Goal: Task Accomplishment & Management: Manage account settings

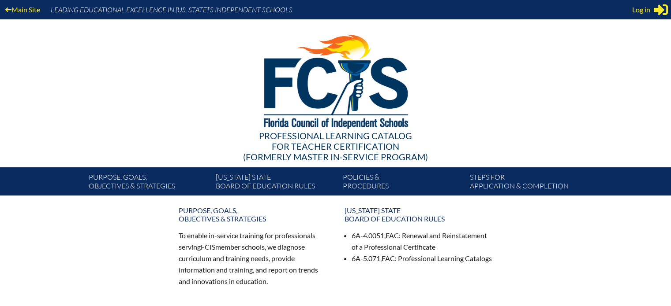
click at [232, 84] on div at bounding box center [336, 80] width 508 height 122
click at [652, 7] on div "Log in Close Sign in or register" at bounding box center [650, 10] width 36 height 14
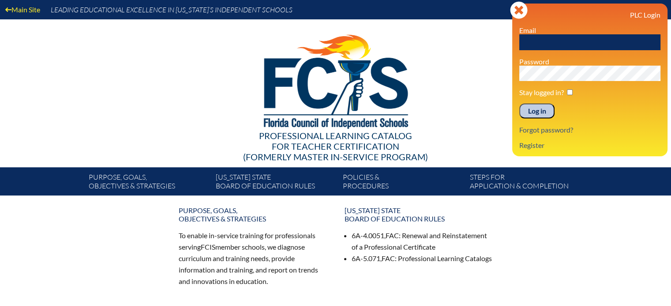
drag, startPoint x: 535, startPoint y: 37, endPoint x: 404, endPoint y: 3, distance: 135.2
click at [536, 37] on input "text" at bounding box center [589, 42] width 141 height 16
type input "[PERSON_NAME][EMAIL_ADDRESS][DOMAIN_NAME]"
click at [570, 91] on input "checkbox" at bounding box center [570, 93] width 6 height 6
checkbox input "true"
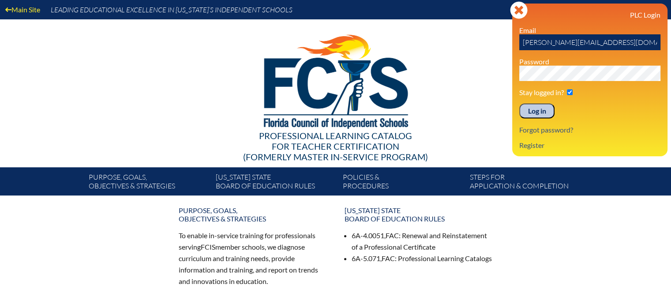
click at [551, 110] on input "Log in" at bounding box center [536, 111] width 35 height 15
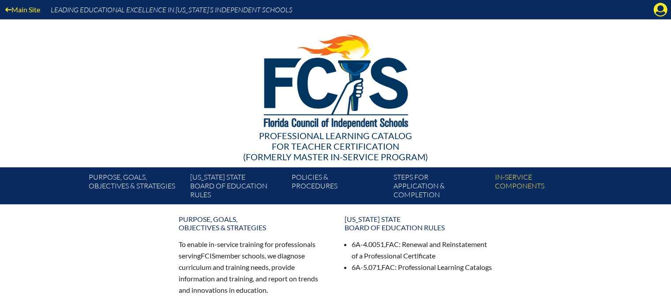
click at [316, 248] on p "To enable in-service training for professionals serving FCIS member schools, we…" at bounding box center [253, 267] width 148 height 57
click at [656, 11] on icon at bounding box center [660, 10] width 14 height 14
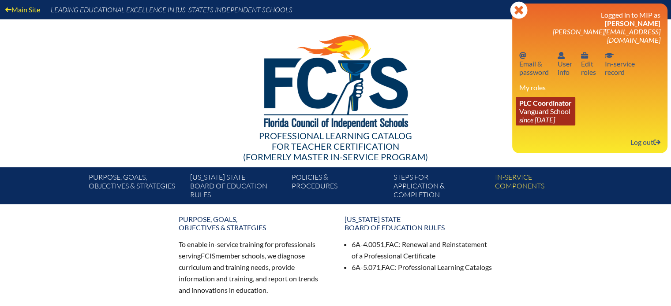
click at [554, 103] on link "PLC Coordinator Vanguard School since 2023 Aug 15" at bounding box center [545, 111] width 60 height 29
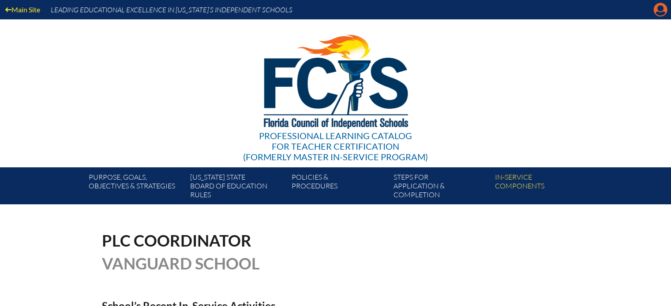
click at [663, 4] on icon at bounding box center [660, 10] width 14 height 14
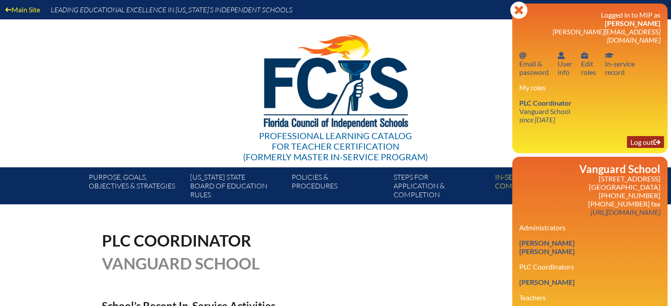
click at [660, 139] on link "Log out Log out" at bounding box center [645, 142] width 37 height 12
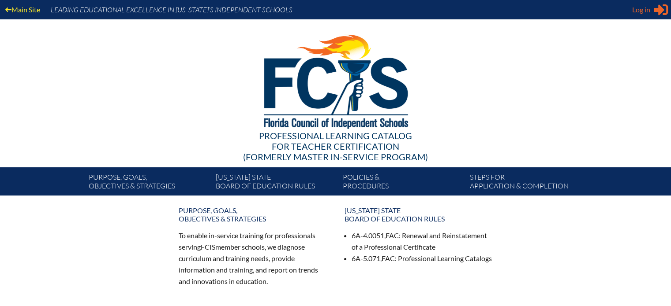
type input "[PERSON_NAME][EMAIL_ADDRESS][DOMAIN_NAME]"
click at [658, 8] on icon at bounding box center [660, 9] width 14 height 11
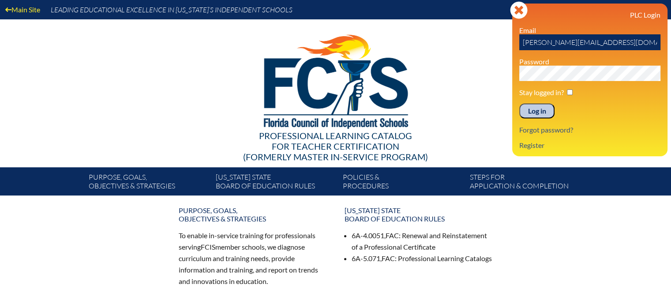
click at [642, 226] on div "Purpose, goals, objectives & strategies To enable in-service training for profe…" at bounding box center [335, 309] width 671 height 213
click at [539, 146] on link "Register" at bounding box center [531, 145] width 32 height 12
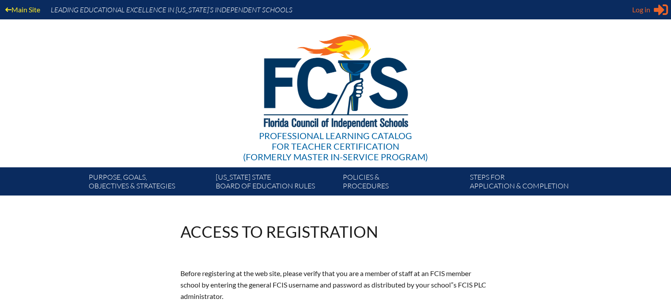
type input "[PERSON_NAME][EMAIL_ADDRESS][DOMAIN_NAME]"
click at [653, 10] on div "Log in Close Sign in or register" at bounding box center [650, 10] width 36 height 14
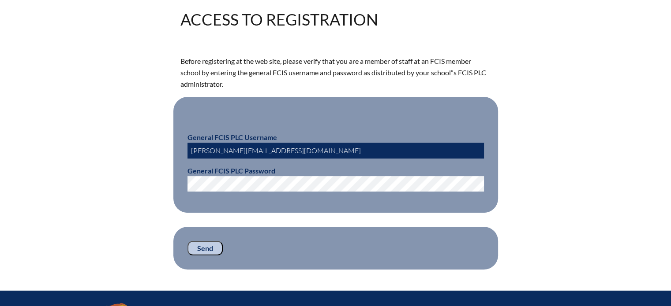
scroll to position [220, 0]
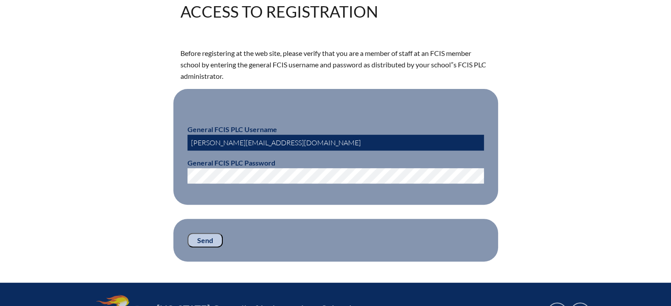
click at [291, 142] on input "[PERSON_NAME][EMAIL_ADDRESS][DOMAIN_NAME]" at bounding box center [335, 143] width 296 height 16
type input "fcismember"
click at [204, 239] on input "Send" at bounding box center [204, 240] width 35 height 15
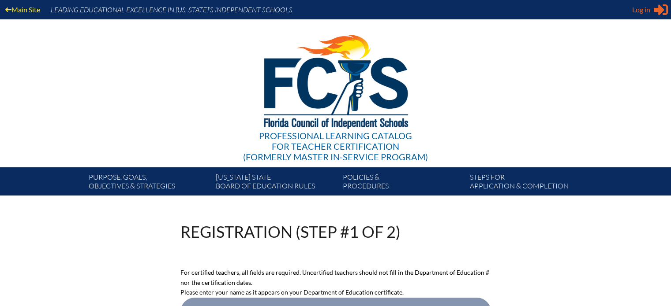
type input "[PERSON_NAME][EMAIL_ADDRESS][DOMAIN_NAME]"
click at [660, 10] on icon at bounding box center [660, 9] width 14 height 11
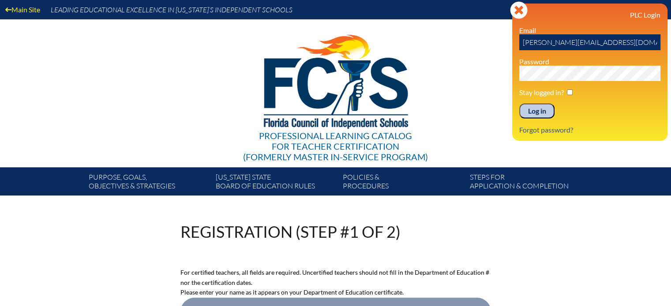
click at [546, 110] on input "Log in" at bounding box center [536, 111] width 35 height 15
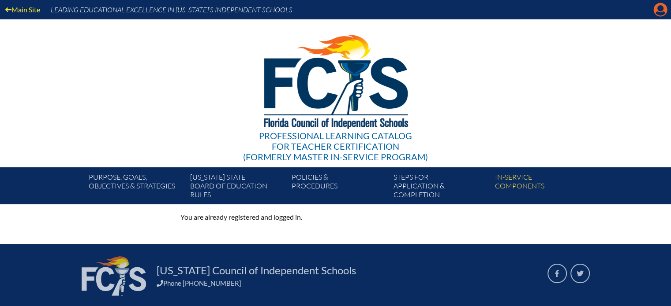
click at [661, 15] on icon "Manage account" at bounding box center [660, 10] width 14 height 14
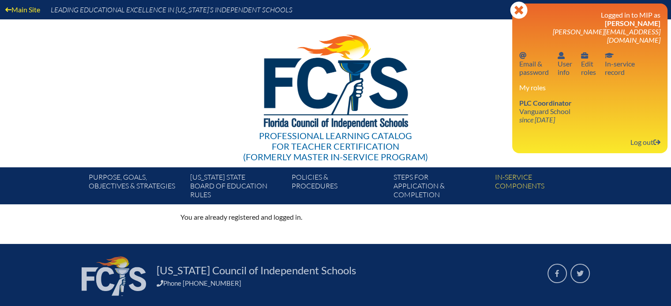
click at [479, 123] on div "Professional Learning Catalog for Teacher Certification (formerly Master In-ser…" at bounding box center [335, 93] width 536 height 148
click at [518, 10] on icon "Close" at bounding box center [519, 10] width 18 height 18
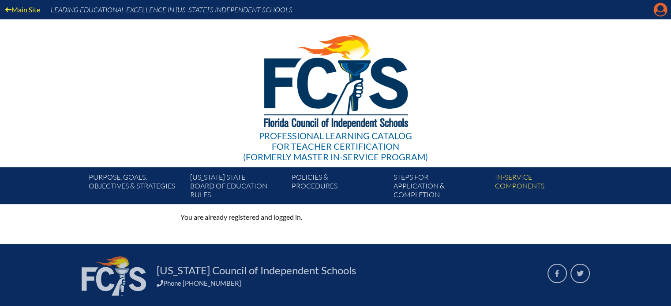
click at [658, 12] on icon "Manage account" at bounding box center [660, 10] width 14 height 14
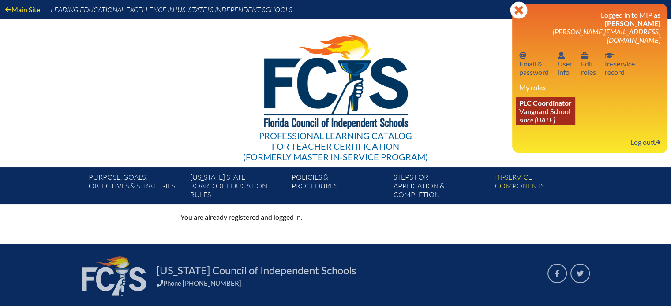
click at [563, 105] on link "PLC Coordinator [GEOGRAPHIC_DATA] since [DATE]" at bounding box center [545, 111] width 60 height 29
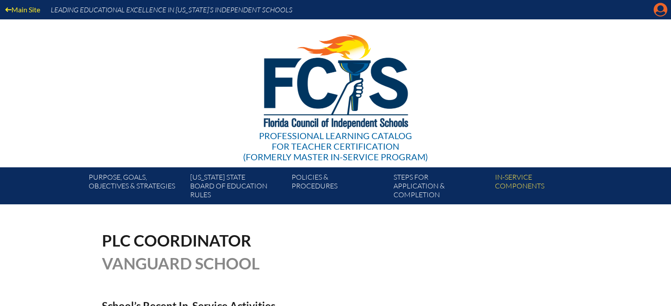
click at [663, 7] on icon at bounding box center [660, 10] width 14 height 14
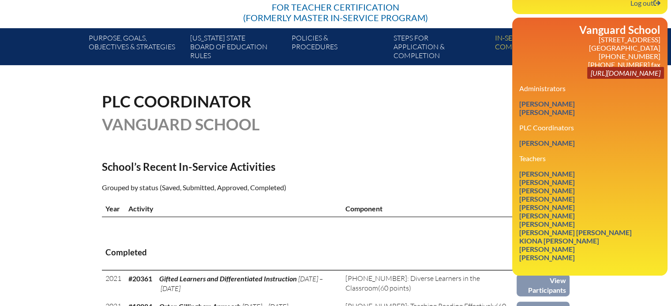
scroll to position [176, 0]
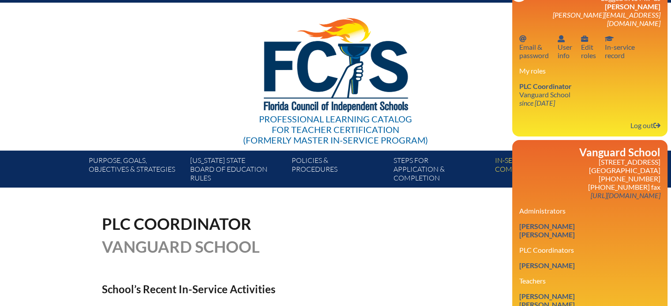
scroll to position [0, 0]
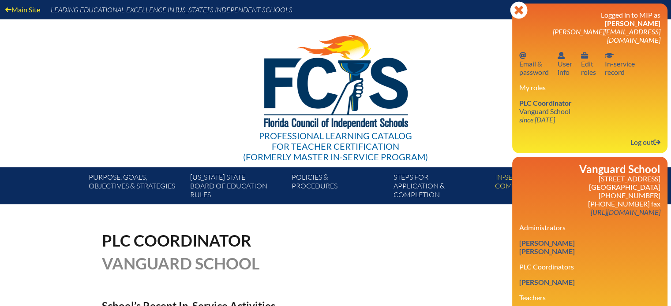
click at [478, 129] on div "Professional Learning Catalog for Teacher Certification (formerly Master In-ser…" at bounding box center [335, 93] width 536 height 148
click at [519, 15] on icon at bounding box center [518, 9] width 17 height 17
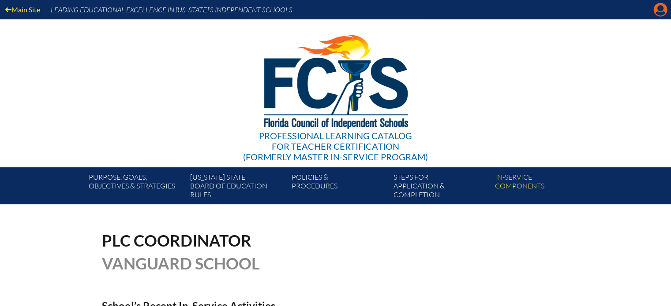
click at [656, 12] on icon "Manage account" at bounding box center [660, 10] width 14 height 14
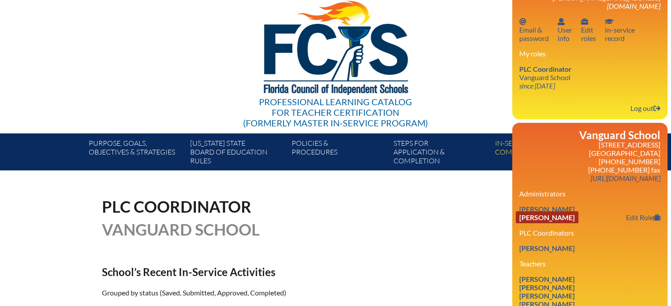
scroll to position [44, 0]
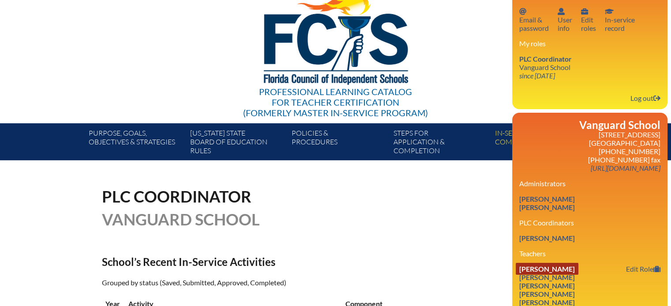
click at [555, 263] on link "[PERSON_NAME]" at bounding box center [546, 269] width 63 height 12
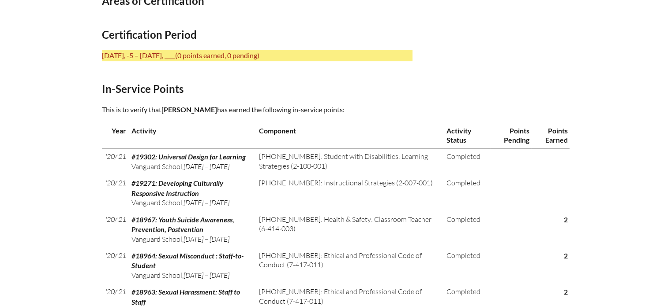
scroll to position [353, 0]
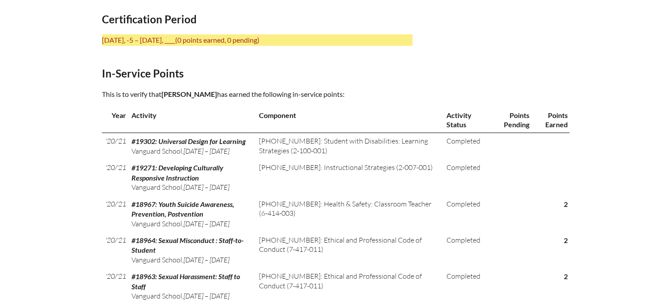
click at [172, 41] on p "[DATE], -5 – [DATE], ____ (0 points earned, 0 pending)" at bounding box center [257, 39] width 310 height 11
drag, startPoint x: 172, startPoint y: 41, endPoint x: 106, endPoint y: 45, distance: 66.7
click at [228, 69] on h2 "In-Service Points" at bounding box center [257, 73] width 310 height 13
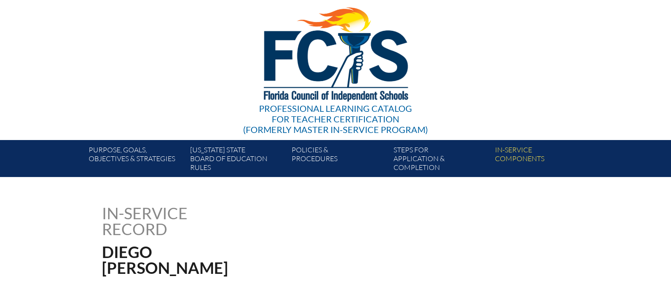
scroll to position [0, 0]
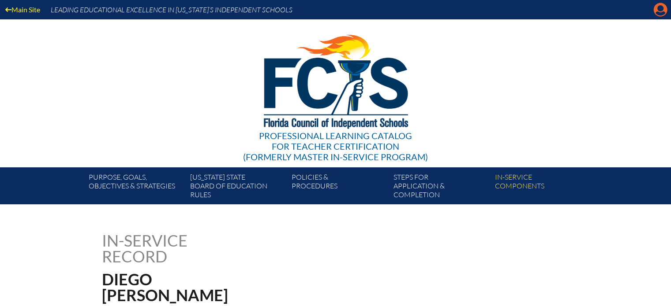
click at [657, 11] on icon "Manage account" at bounding box center [660, 10] width 14 height 14
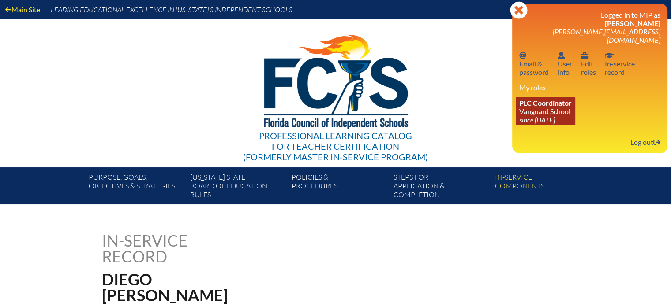
click at [566, 104] on link "PLC Coordinator [GEOGRAPHIC_DATA] since [DATE]" at bounding box center [545, 111] width 60 height 29
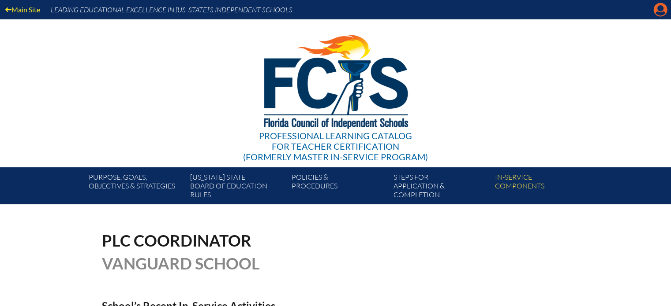
click at [662, 14] on icon "Manage account" at bounding box center [660, 10] width 14 height 14
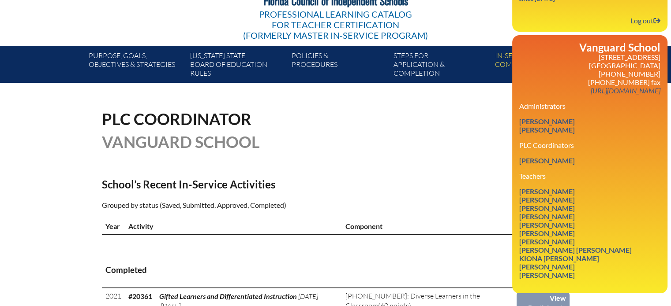
scroll to position [132, 0]
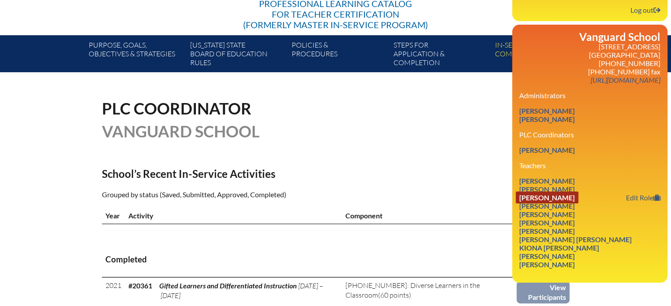
click at [556, 192] on link "[PERSON_NAME]" at bounding box center [546, 198] width 63 height 12
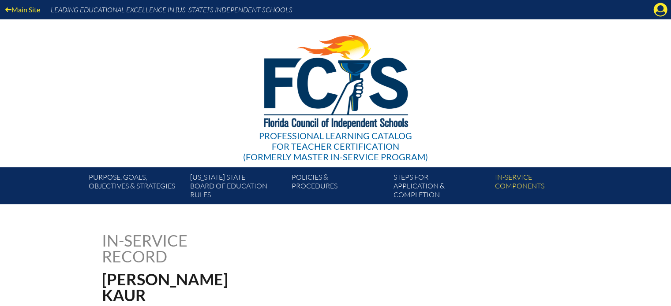
scroll to position [132, 0]
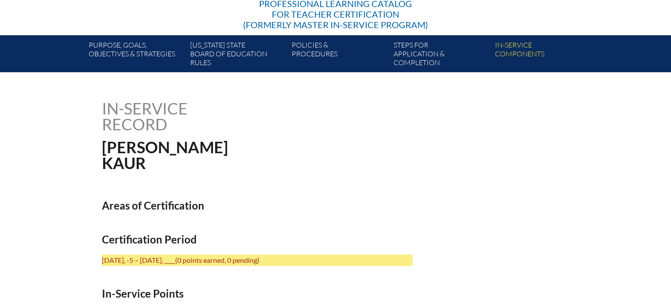
drag, startPoint x: 171, startPoint y: 261, endPoint x: 63, endPoint y: 254, distance: 107.8
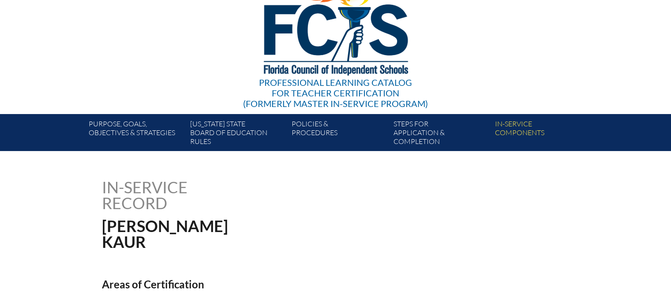
scroll to position [0, 0]
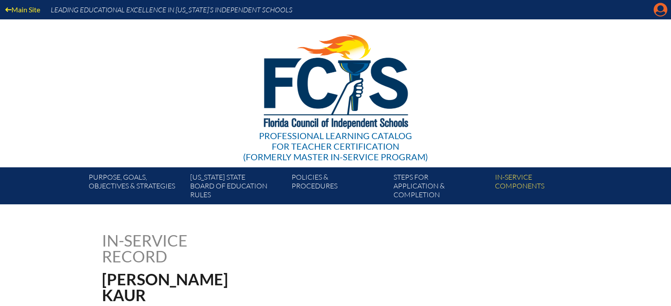
click at [657, 12] on icon "Manage account" at bounding box center [660, 10] width 14 height 14
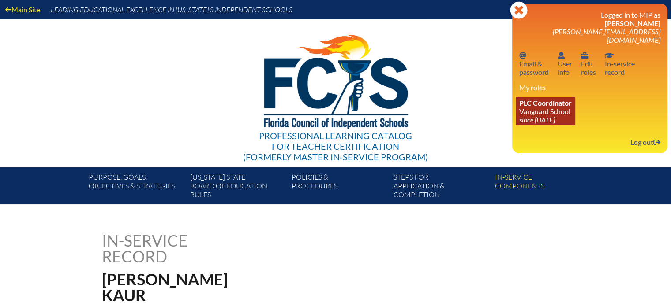
click at [559, 107] on link "PLC Coordinator [GEOGRAPHIC_DATA] since [DATE]" at bounding box center [545, 111] width 60 height 29
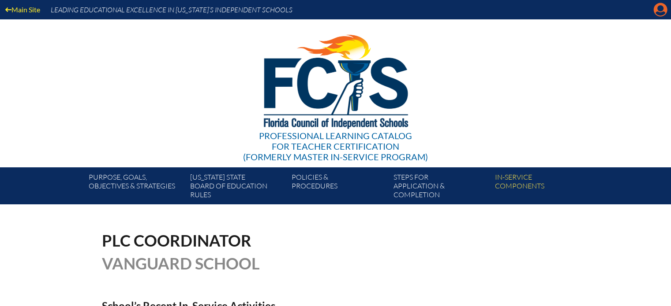
click at [664, 9] on icon at bounding box center [660, 10] width 14 height 14
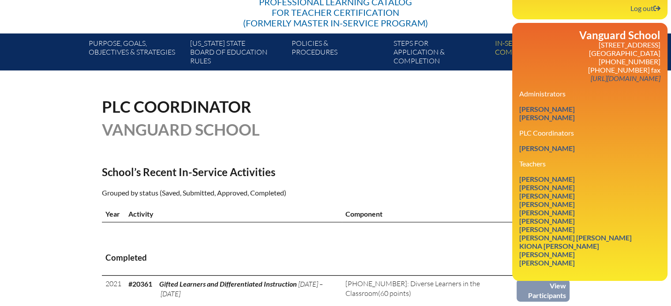
scroll to position [132, 0]
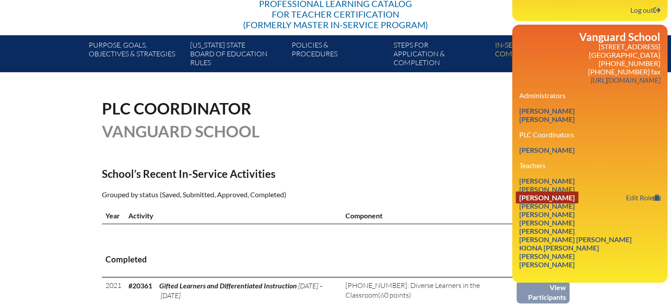
click at [574, 192] on link "[PERSON_NAME]" at bounding box center [546, 198] width 63 height 12
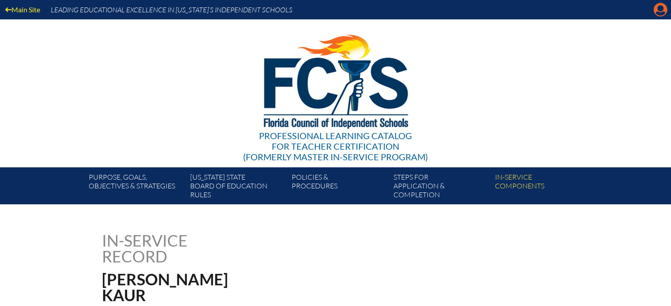
click at [666, 10] on icon at bounding box center [660, 10] width 14 height 14
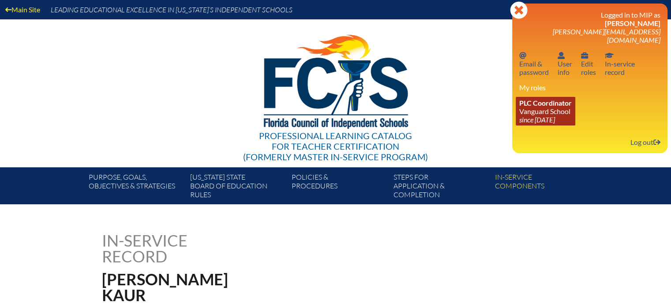
click at [566, 102] on link "PLC Coordinator [GEOGRAPHIC_DATA] since [DATE]" at bounding box center [545, 111] width 60 height 29
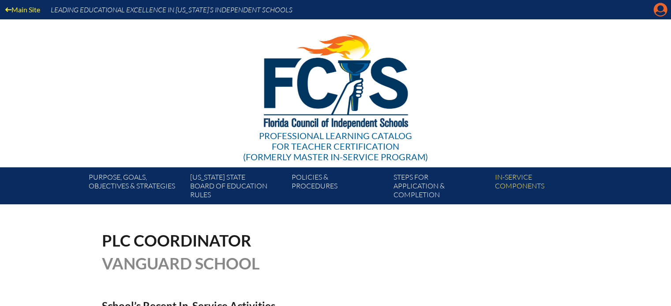
click at [654, 8] on icon at bounding box center [660, 10] width 14 height 14
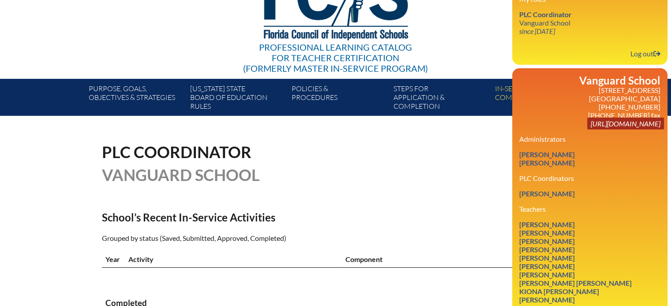
scroll to position [132, 0]
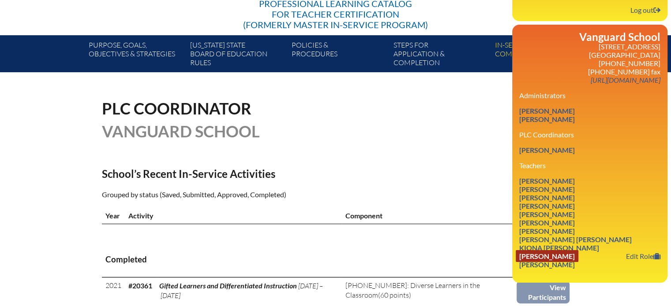
click at [567, 252] on link "Cheryl Lynn Tysver" at bounding box center [546, 256] width 63 height 12
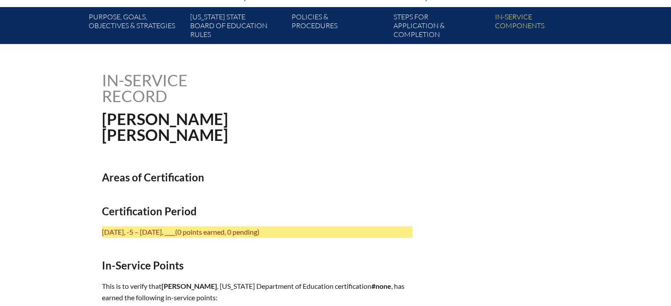
scroll to position [176, 0]
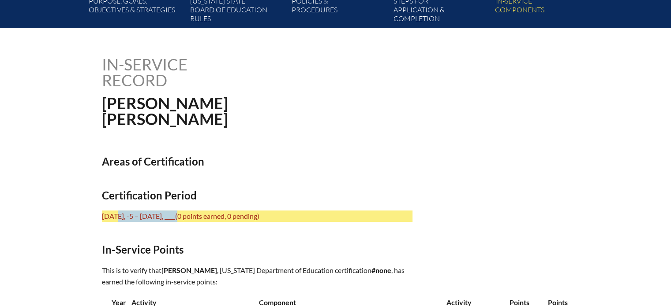
drag, startPoint x: 177, startPoint y: 215, endPoint x: 72, endPoint y: 211, distance: 105.0
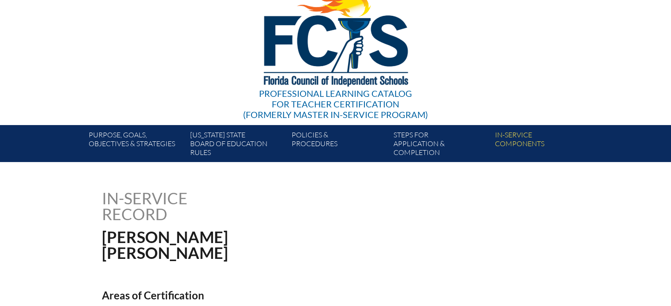
scroll to position [0, 0]
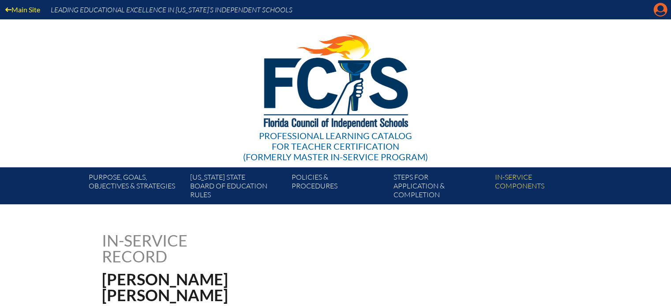
click at [657, 9] on icon "Manage account" at bounding box center [660, 10] width 14 height 14
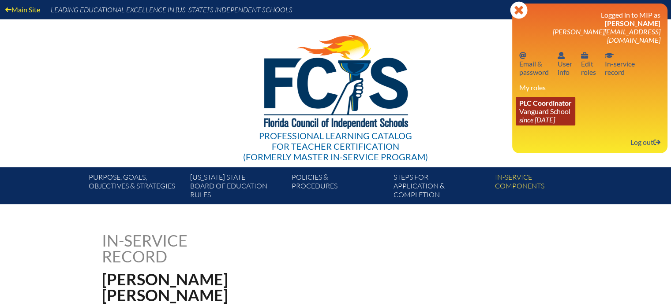
click at [552, 104] on link "PLC Coordinator [GEOGRAPHIC_DATA] since [DATE]" at bounding box center [545, 111] width 60 height 29
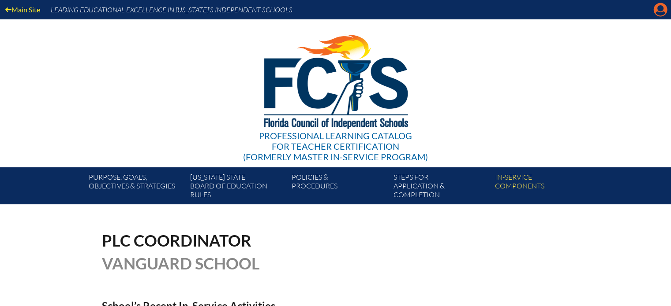
click at [662, 14] on icon "Manage account" at bounding box center [660, 10] width 14 height 14
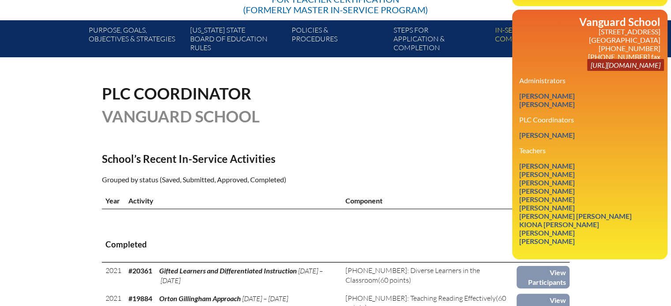
scroll to position [176, 0]
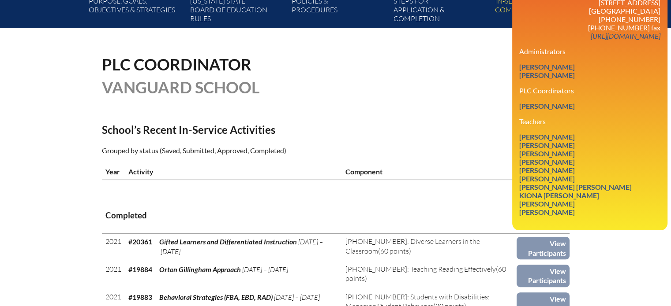
click at [645, 139] on link "Edit Role" at bounding box center [642, 145] width 41 height 12
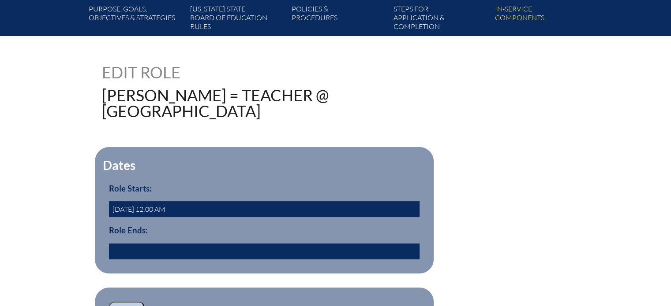
scroll to position [220, 0]
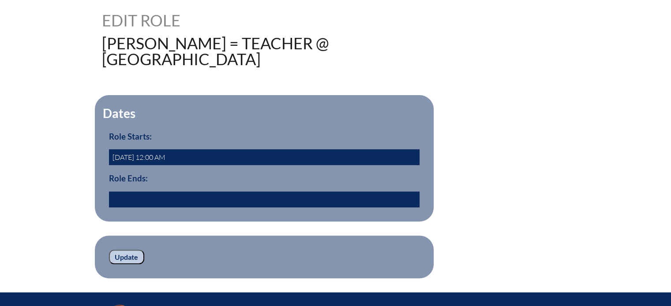
click at [159, 196] on input "text" at bounding box center [264, 200] width 310 height 16
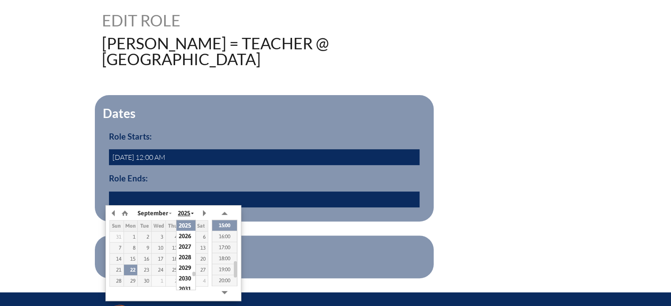
click at [188, 211] on span "2025" at bounding box center [184, 213] width 12 height 7
click at [174, 269] on div "22" at bounding box center [173, 270] width 14 height 6
type input "2022/09/22 14:56"
click at [341, 225] on form "Dates Role Starts: 2014-01-06 12:00 AM Role Ends: 2022/09/22 14:56 yes Update" at bounding box center [335, 186] width 467 height 183
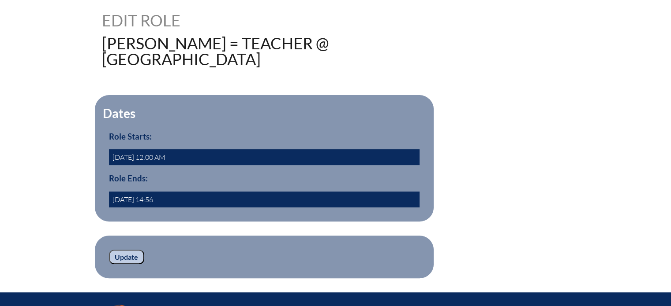
click at [137, 254] on input "Update" at bounding box center [126, 257] width 35 height 15
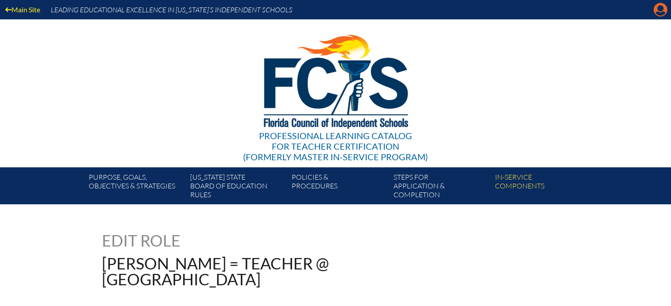
click at [657, 8] on icon "Manage account" at bounding box center [660, 10] width 14 height 14
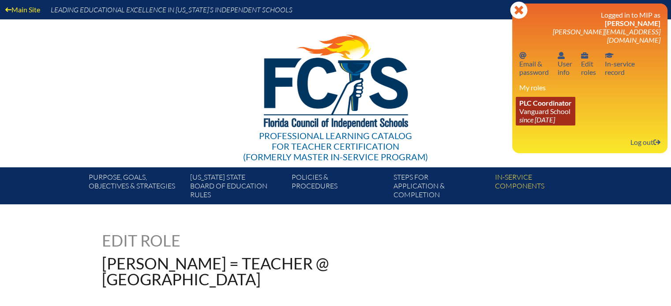
click at [561, 101] on link "PLC Coordinator [GEOGRAPHIC_DATA] since [DATE]" at bounding box center [545, 111] width 60 height 29
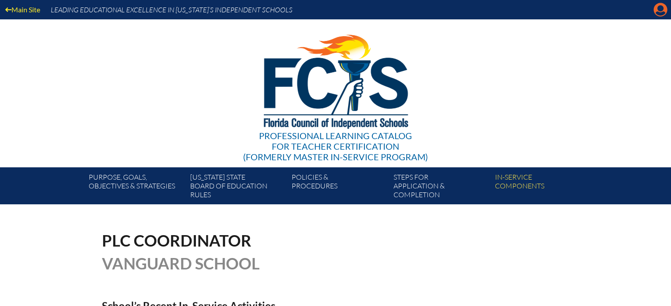
click at [663, 7] on icon "Manage account" at bounding box center [660, 10] width 14 height 14
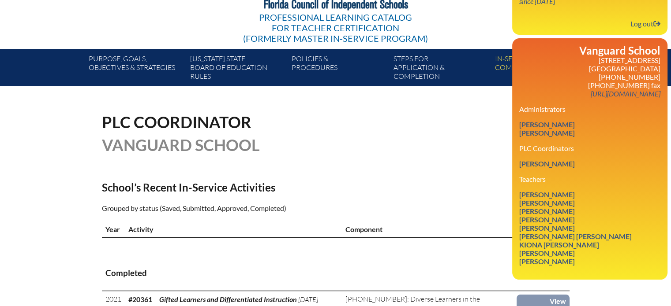
scroll to position [132, 0]
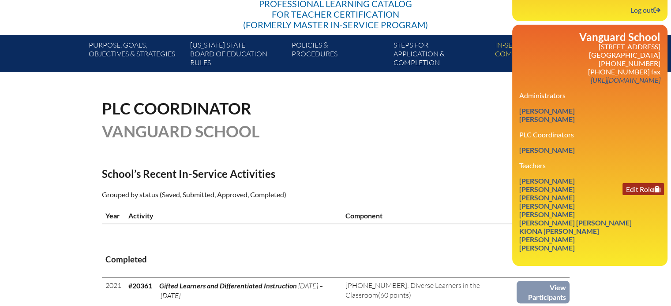
click at [644, 193] on link "Edit Role" at bounding box center [642, 189] width 41 height 12
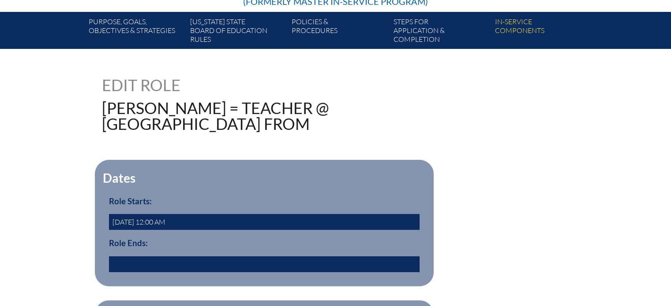
scroll to position [176, 0]
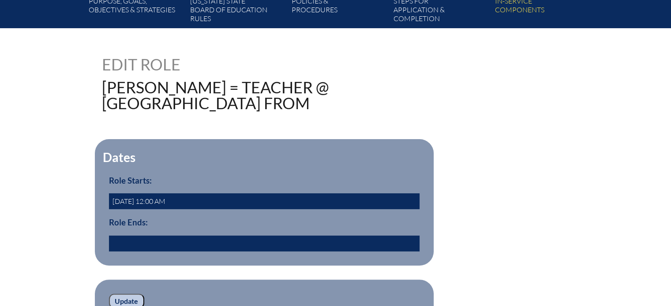
click at [131, 248] on input "text" at bounding box center [264, 244] width 310 height 16
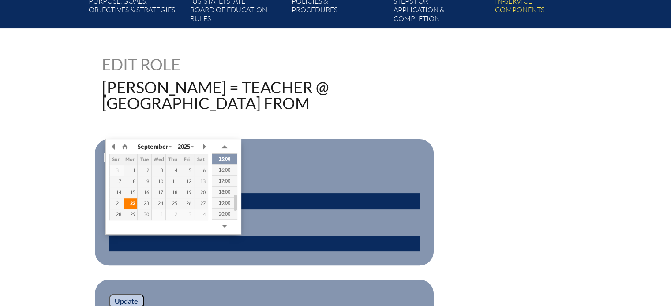
click at [133, 201] on div "22" at bounding box center [131, 204] width 14 height 6
type input "2025/09/22 14:57"
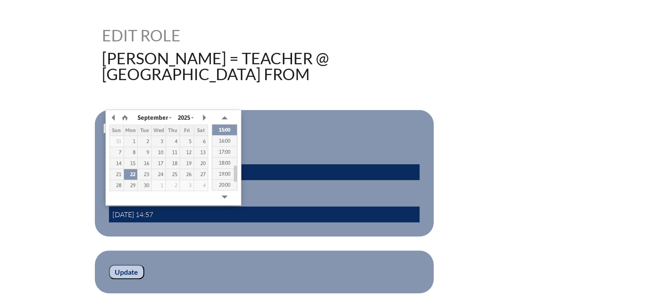
scroll to position [220, 0]
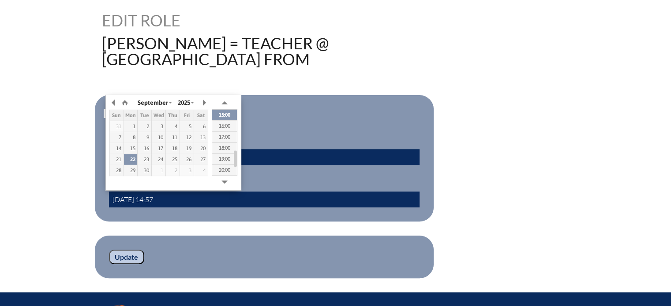
click at [110, 253] on input "Update" at bounding box center [126, 257] width 35 height 15
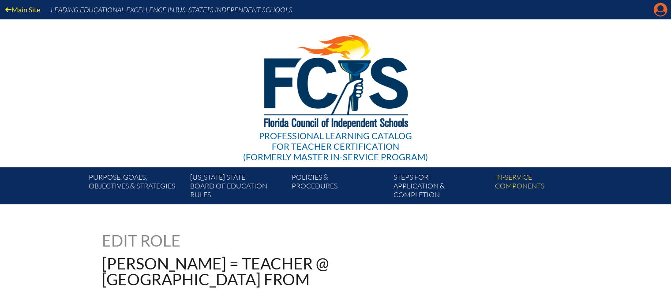
click at [660, 7] on icon "Manage account" at bounding box center [660, 10] width 14 height 14
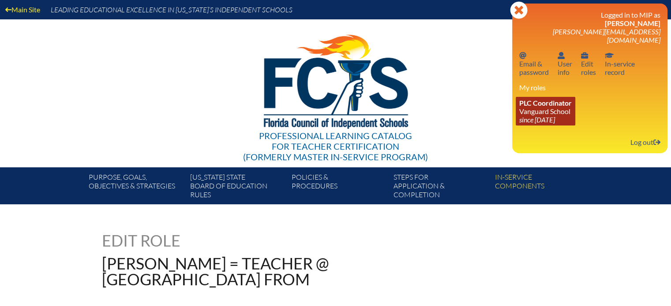
click at [556, 107] on link "PLC Coordinator Vanguard School since 2023 Aug 15" at bounding box center [545, 111] width 60 height 29
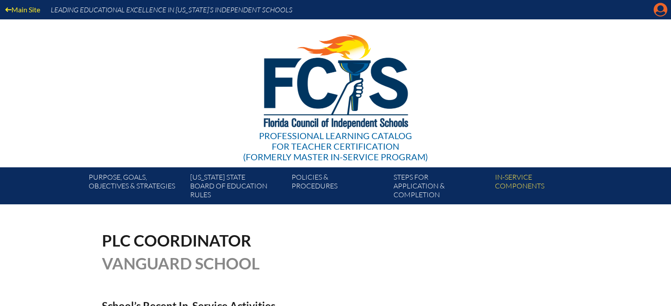
click at [657, 8] on icon at bounding box center [660, 10] width 14 height 14
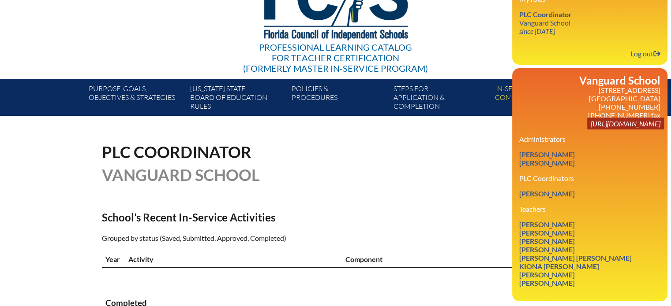
scroll to position [132, 0]
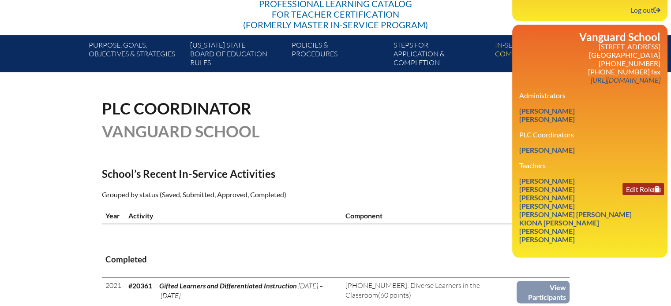
click at [637, 185] on link "Edit Role" at bounding box center [642, 189] width 41 height 12
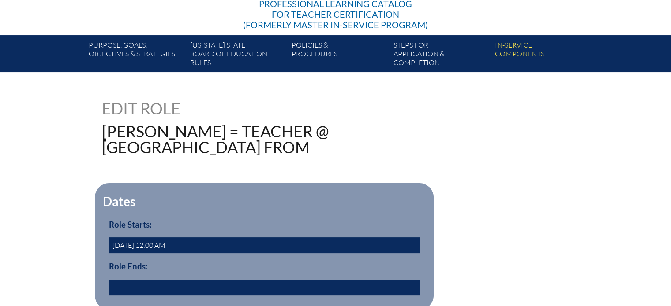
scroll to position [220, 0]
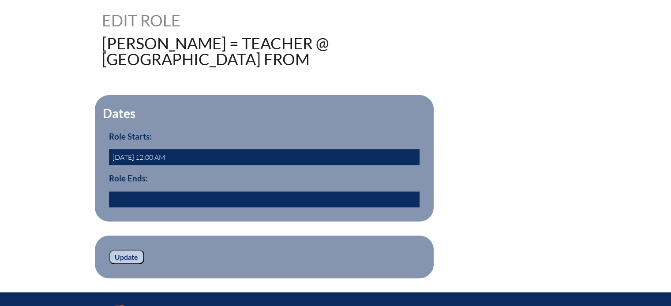
click at [156, 199] on input "text" at bounding box center [264, 200] width 310 height 16
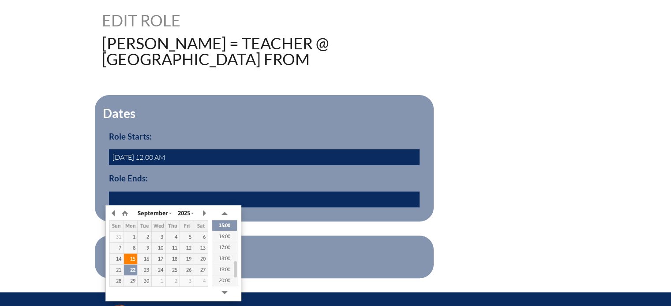
click at [131, 263] on td "15" at bounding box center [130, 259] width 14 height 11
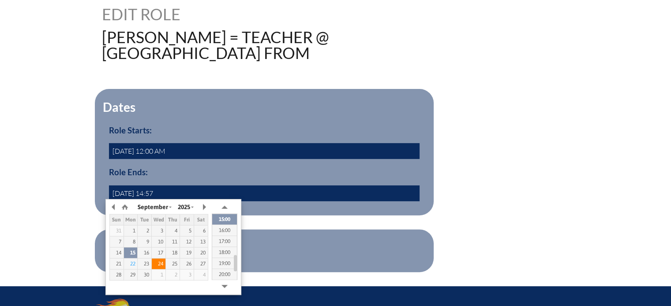
scroll to position [265, 0]
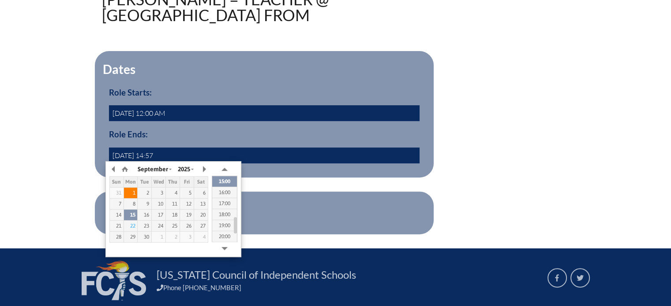
click at [137, 194] on div "1" at bounding box center [131, 193] width 14 height 6
type input "[DATE] 14:57"
click at [320, 189] on form "Dates Role Starts: [DATE] 12:00 AM Role Ends: [DATE] 14:57 yes Update" at bounding box center [335, 142] width 467 height 183
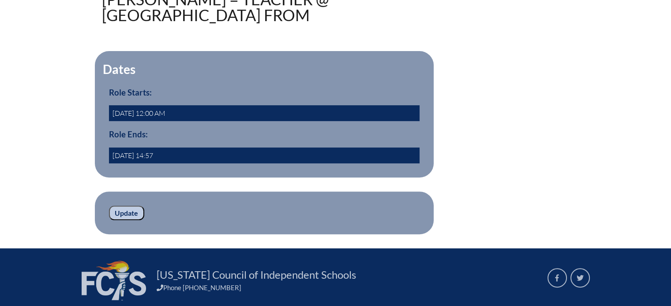
click at [136, 211] on input "Update" at bounding box center [126, 213] width 35 height 15
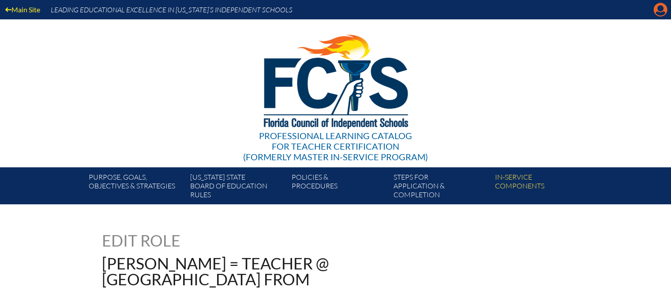
click at [662, 11] on icon at bounding box center [660, 10] width 14 height 14
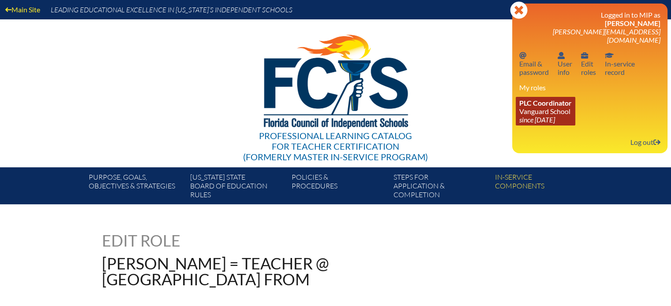
click at [567, 104] on link "PLC Coordinator Vanguard School since 2023 Aug 15" at bounding box center [545, 111] width 60 height 29
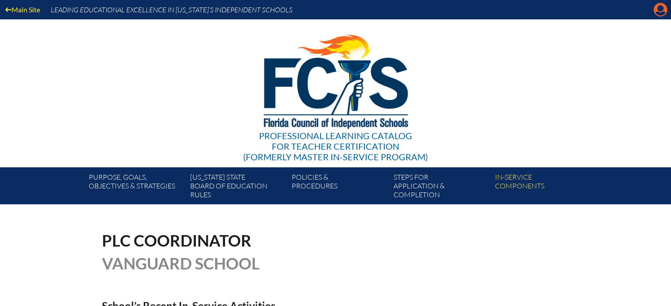
click at [658, 13] on icon "Manage account" at bounding box center [660, 10] width 14 height 14
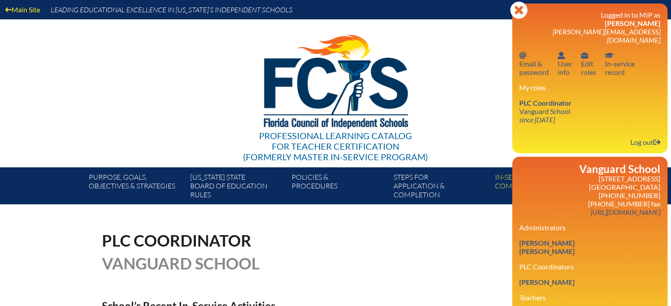
scroll to position [88, 0]
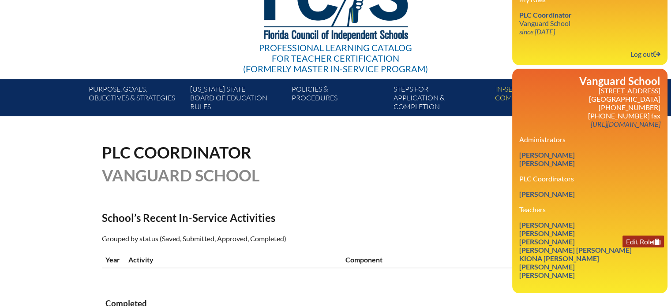
click at [636, 236] on link "Edit Role" at bounding box center [642, 242] width 41 height 12
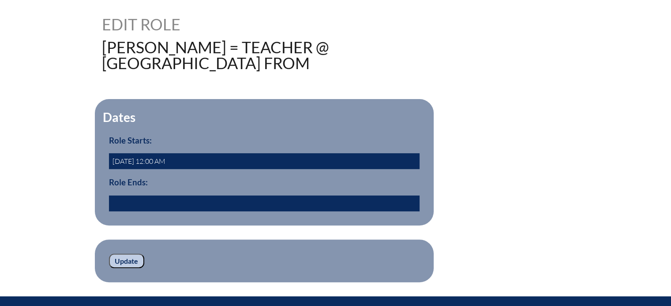
scroll to position [220, 0]
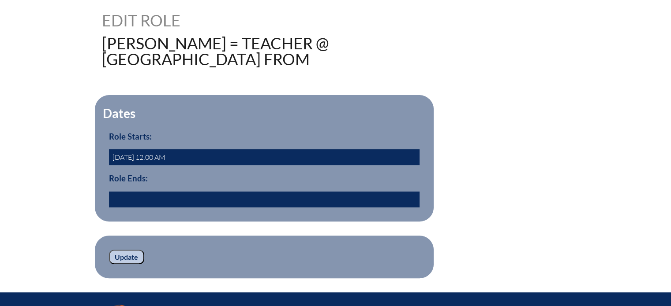
click at [129, 203] on input "text" at bounding box center [264, 200] width 310 height 16
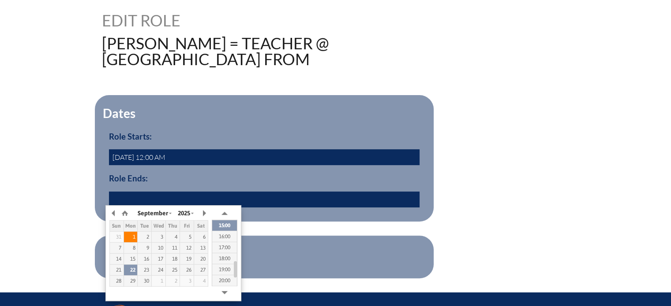
click at [135, 237] on div "1" at bounding box center [131, 237] width 14 height 6
type input "2025/09/01 14:58"
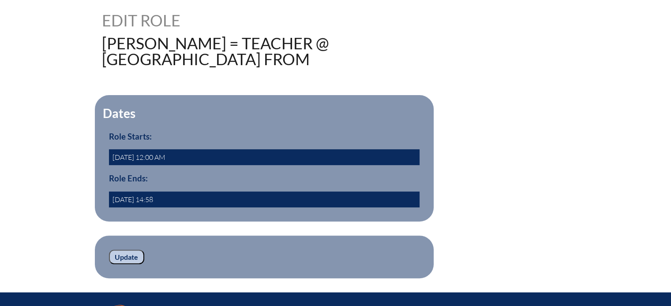
click at [455, 211] on div "Dates Role Starts: 2015-08-01 12:00 AM Role Ends: 2025/09/01 14:58 yes" at bounding box center [335, 158] width 467 height 127
click at [136, 254] on input "Update" at bounding box center [126, 257] width 35 height 15
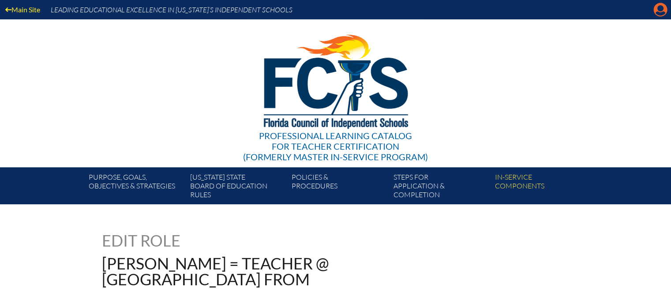
click at [661, 12] on icon "Manage account" at bounding box center [660, 10] width 14 height 14
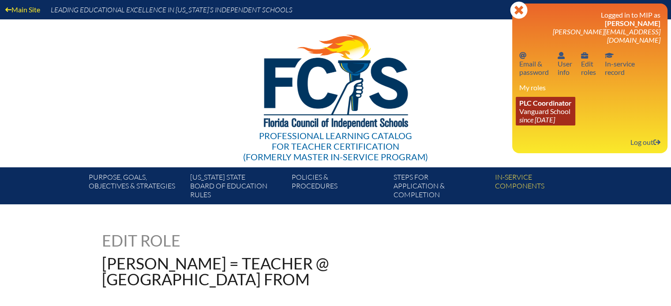
click at [555, 116] on icon "since [DATE]" at bounding box center [537, 120] width 36 height 8
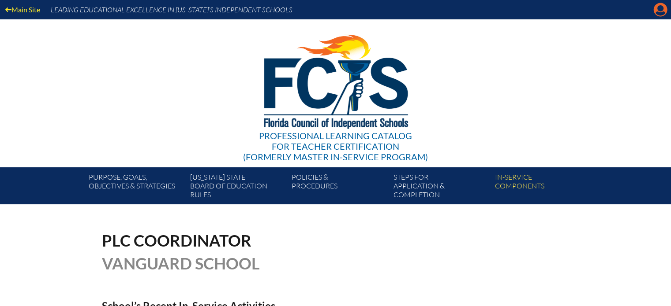
click at [662, 5] on icon at bounding box center [660, 10] width 14 height 14
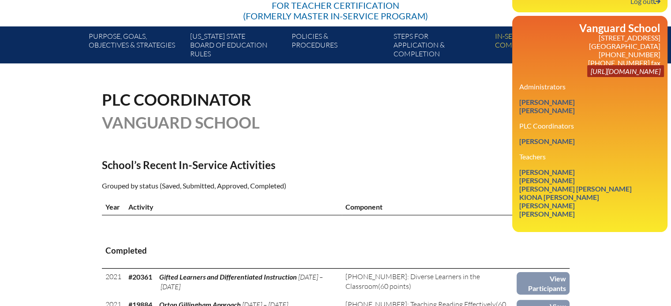
scroll to position [176, 0]
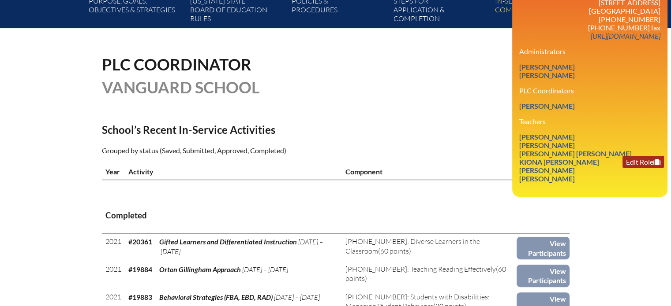
click at [632, 156] on link "Edit Role" at bounding box center [642, 162] width 41 height 12
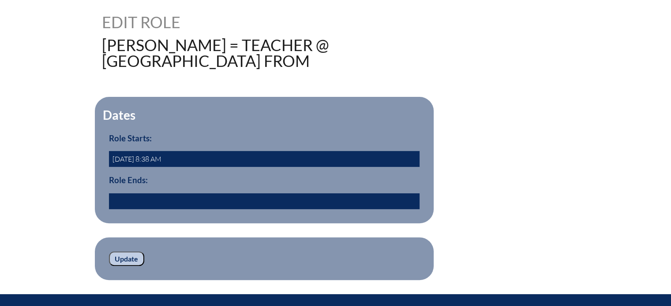
scroll to position [220, 0]
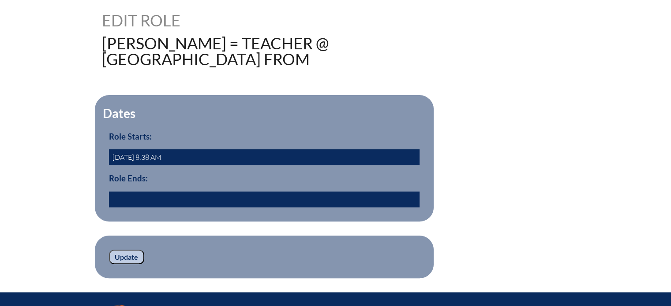
click at [178, 197] on input "text" at bounding box center [264, 200] width 310 height 16
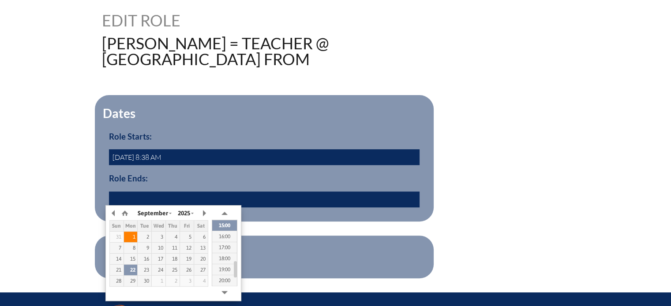
click at [126, 239] on div "1" at bounding box center [131, 237] width 14 height 6
type input "[DATE] 14:59"
click at [324, 216] on fieldset "Dates Role Starts: [DATE] 8:38 AM Role Ends: [DATE] 14:59" at bounding box center [264, 158] width 339 height 127
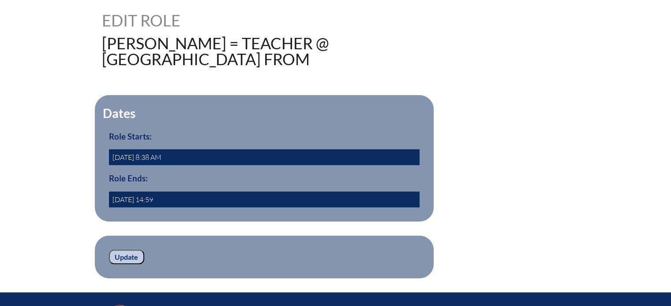
click at [121, 254] on input "Update" at bounding box center [126, 257] width 35 height 15
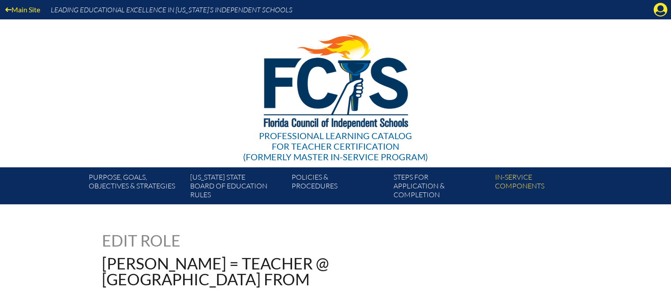
click at [668, 9] on div "Main Site Leading Educational Excellence in Florida’s Independent Schools" at bounding box center [335, 9] width 671 height 19
click at [657, 9] on icon "Manage account" at bounding box center [660, 10] width 14 height 14
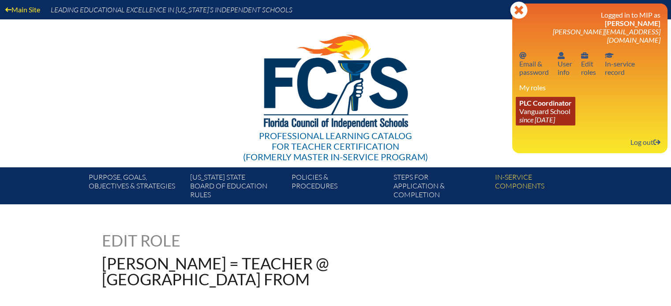
click at [564, 99] on span "PLC Coordinator" at bounding box center [545, 103] width 52 height 8
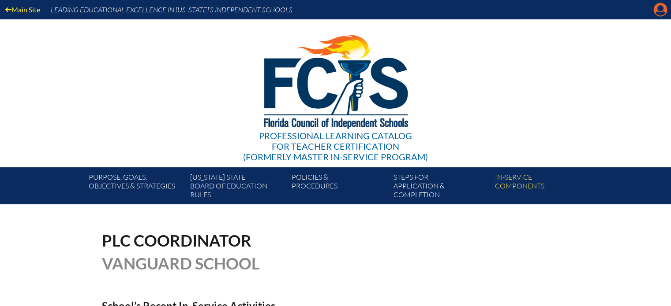
click at [661, 9] on icon "Manage account" at bounding box center [660, 10] width 14 height 14
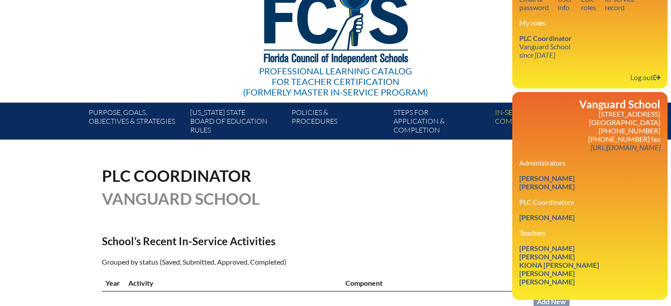
scroll to position [176, 0]
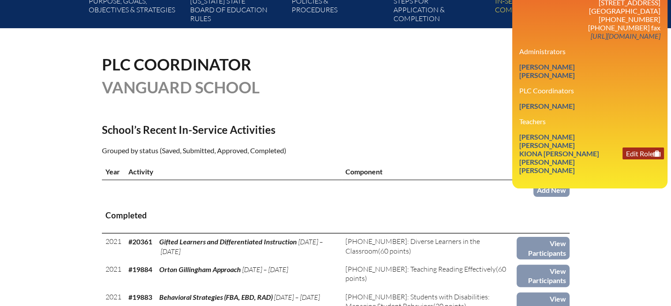
click at [636, 148] on link "Edit Role" at bounding box center [642, 154] width 41 height 12
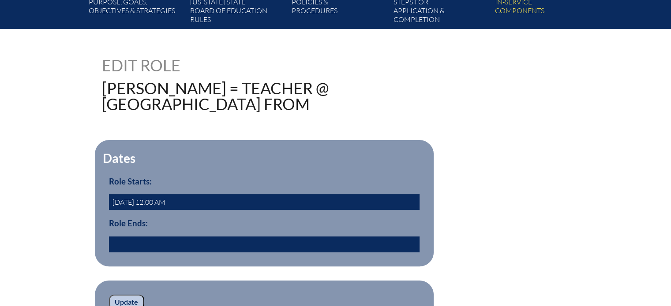
scroll to position [176, 0]
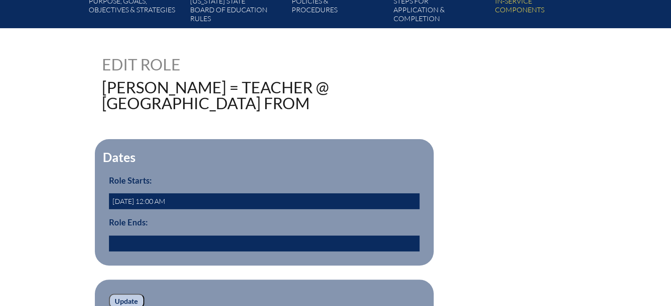
click at [136, 246] on input "text" at bounding box center [264, 244] width 310 height 16
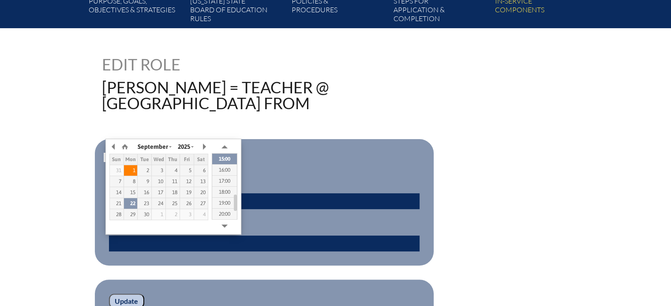
click at [127, 172] on div "1" at bounding box center [131, 171] width 14 height 6
type input "2025/09/01 14:59"
click at [122, 298] on input "Update" at bounding box center [126, 301] width 35 height 15
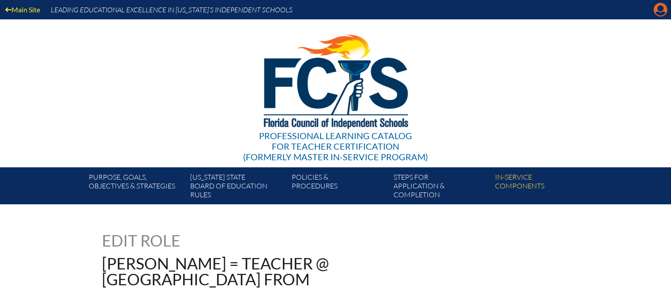
click at [660, 14] on icon "Manage account" at bounding box center [660, 10] width 14 height 14
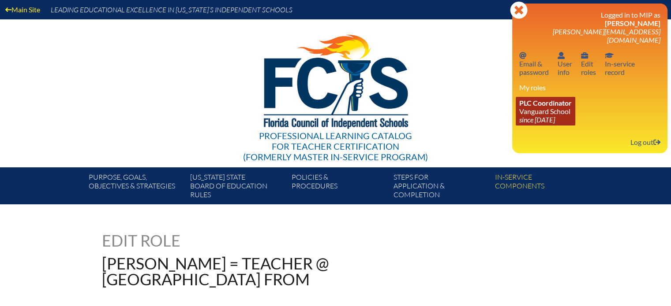
click at [549, 104] on link "PLC Coordinator [GEOGRAPHIC_DATA] since [DATE]" at bounding box center [545, 111] width 60 height 29
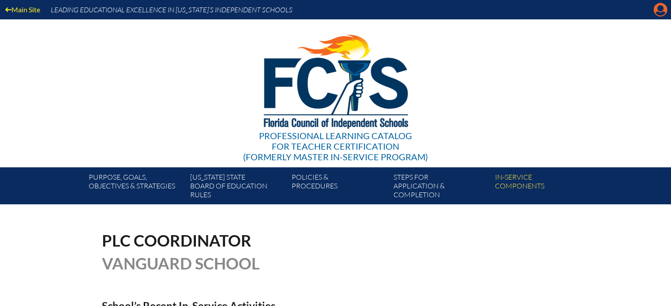
click at [661, 10] on icon "Manage account" at bounding box center [660, 10] width 14 height 14
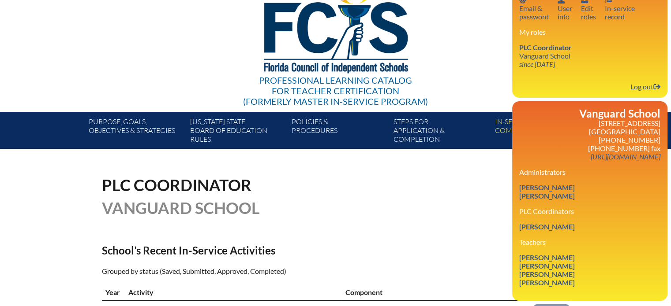
scroll to position [176, 0]
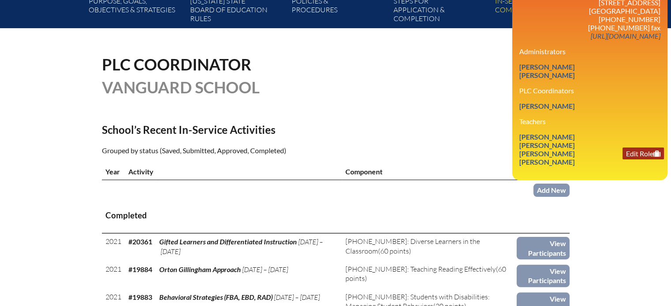
click at [632, 148] on link "Edit Role" at bounding box center [642, 154] width 41 height 12
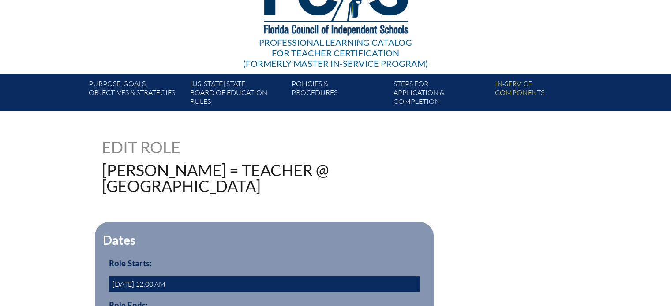
scroll to position [176, 0]
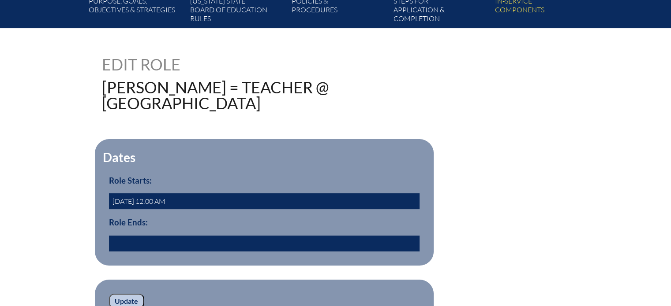
click at [120, 245] on input "text" at bounding box center [264, 244] width 310 height 16
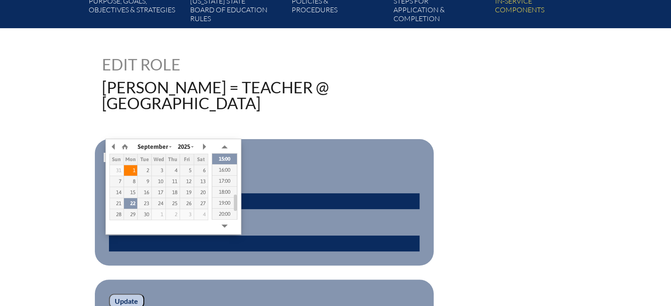
click at [130, 170] on div "1" at bounding box center [131, 171] width 14 height 6
type input "[DATE] 14:59"
click at [414, 166] on fieldset "Dates Role Starts: [DATE] 12:00 AM Role Ends: [DATE] 14:59" at bounding box center [264, 202] width 339 height 127
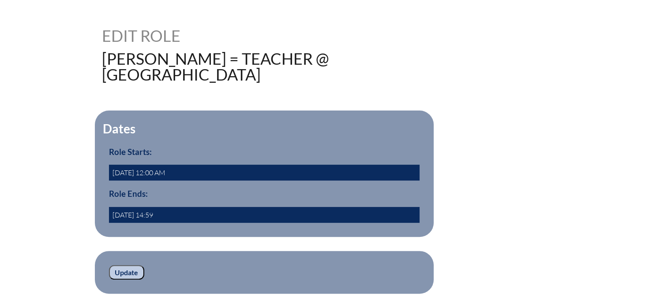
scroll to position [220, 0]
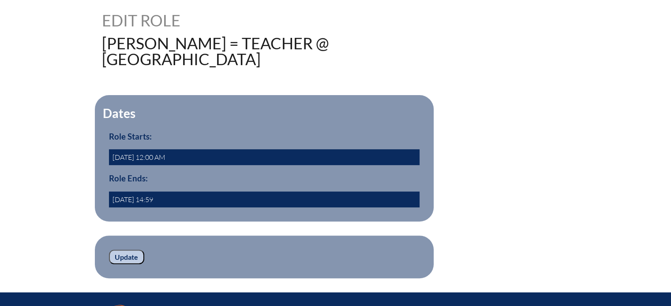
click at [128, 250] on input "Update" at bounding box center [126, 257] width 35 height 15
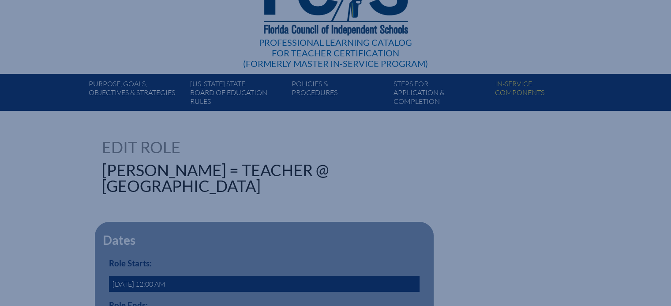
scroll to position [88, 0]
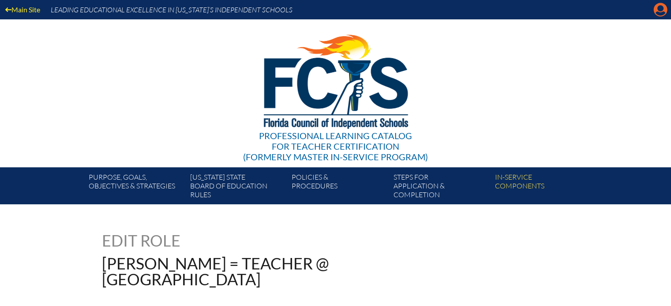
click at [663, 13] on icon "Manage account" at bounding box center [660, 10] width 14 height 14
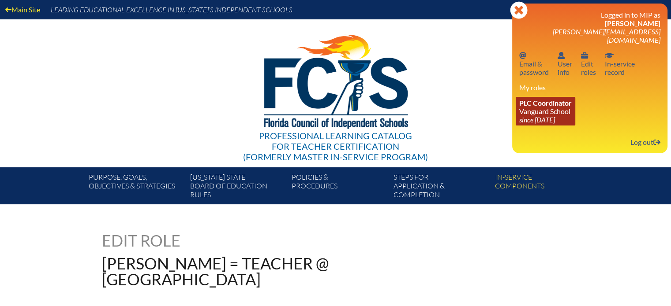
click at [545, 99] on span "PLC Coordinator" at bounding box center [545, 103] width 52 height 8
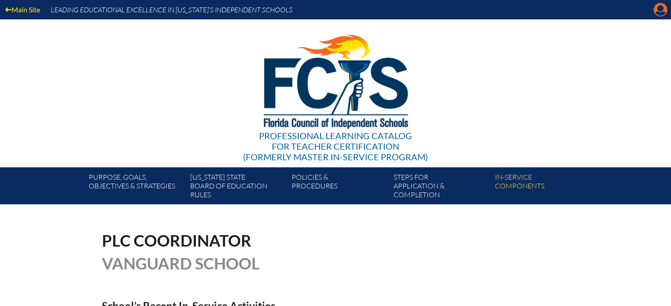
click at [662, 14] on icon "Manage account" at bounding box center [660, 10] width 14 height 14
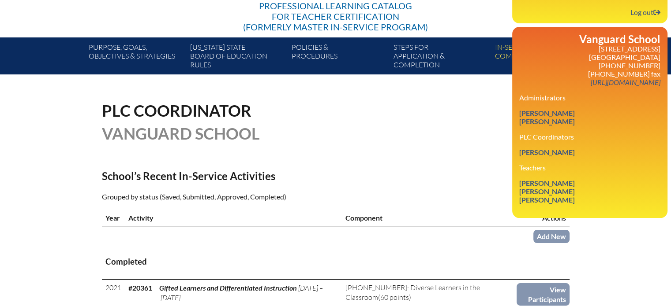
scroll to position [132, 0]
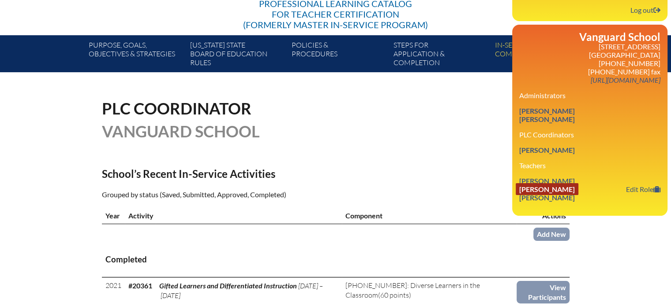
click at [554, 183] on link "Edward G. Rauscher" at bounding box center [546, 189] width 63 height 12
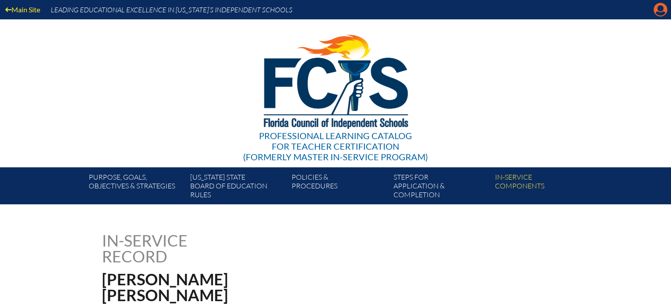
click at [664, 15] on icon "Manage account" at bounding box center [660, 10] width 14 height 14
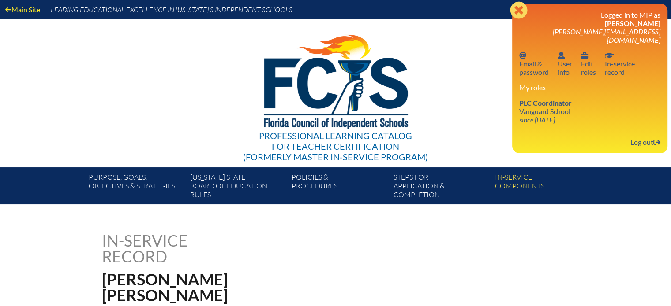
click at [521, 10] on icon at bounding box center [518, 9] width 17 height 17
